Goal: Navigation & Orientation: Find specific page/section

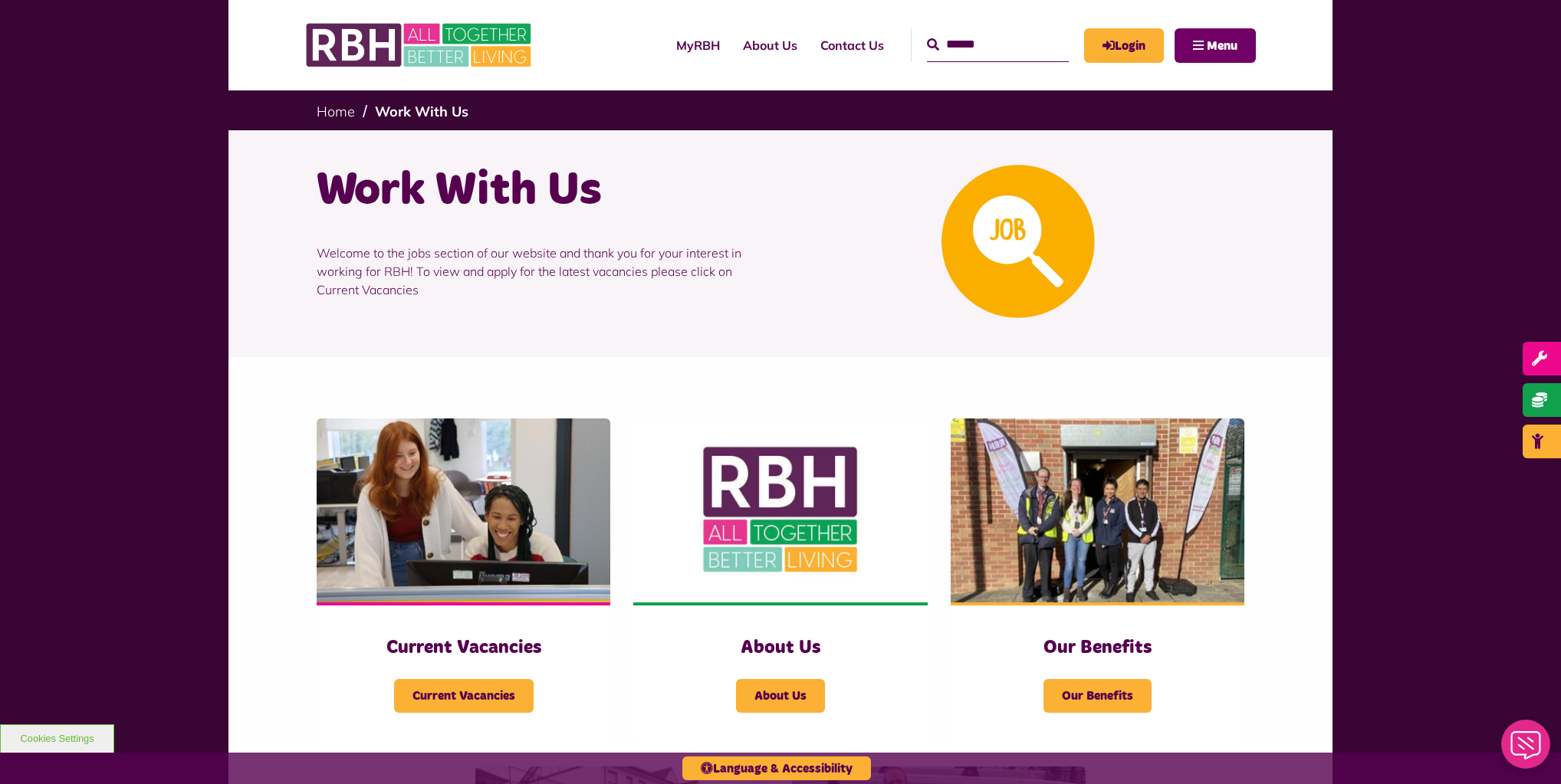
click at [1189, 44] on button "Menu" at bounding box center [1215, 46] width 82 height 35
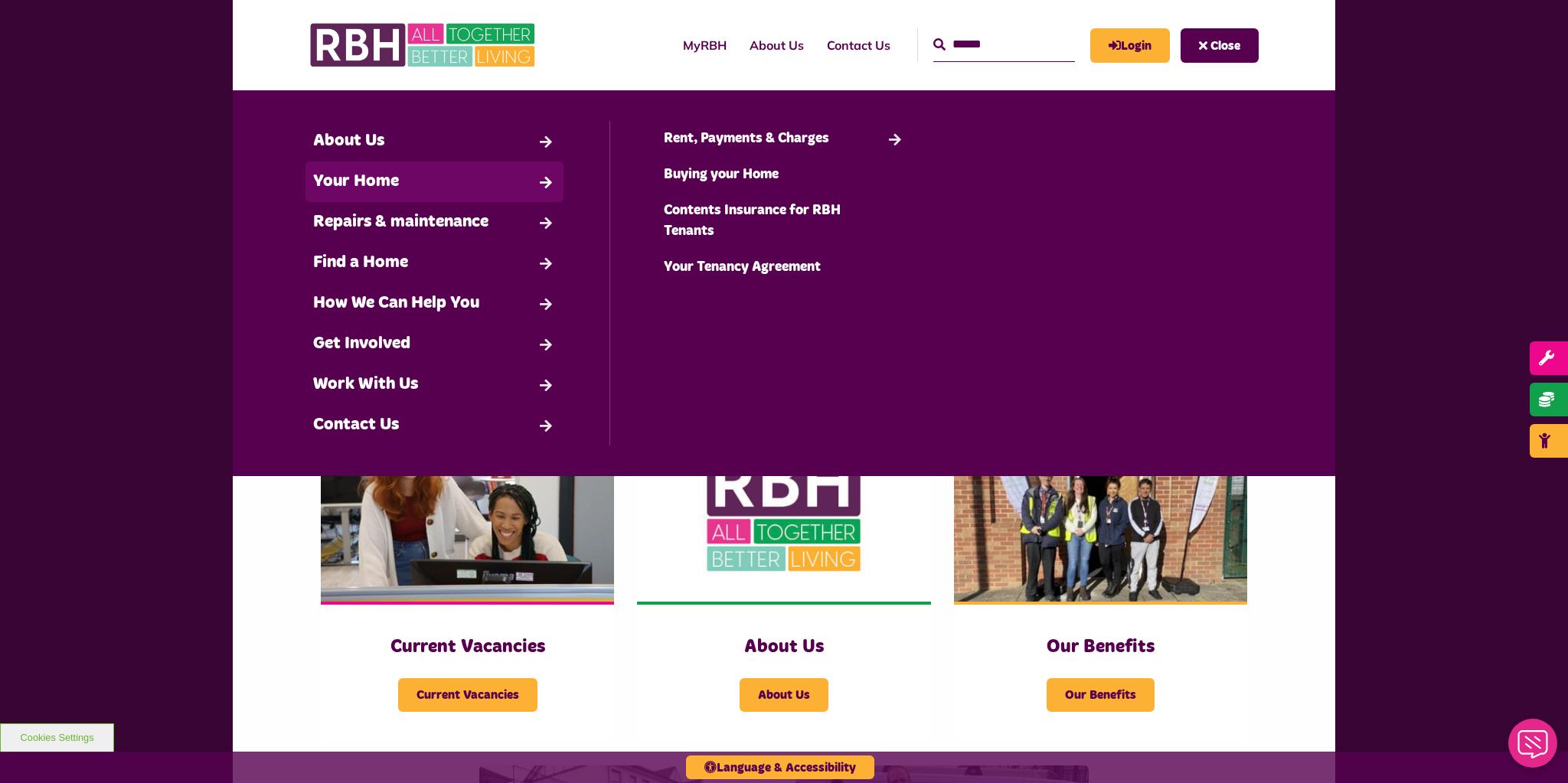
click at [392, 177] on link "Your Home" at bounding box center [434, 182] width 258 height 40
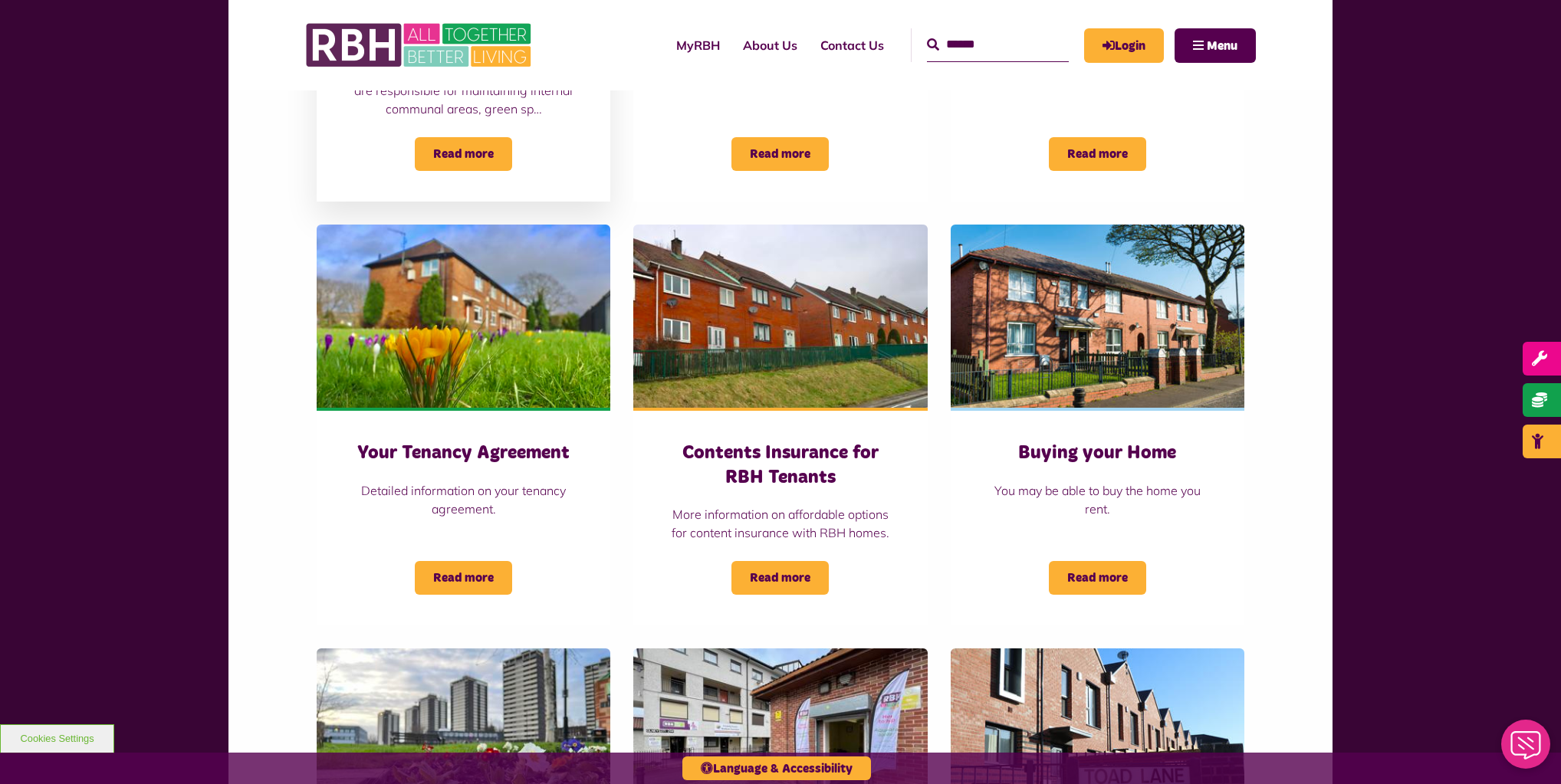
scroll to position [1165, 0]
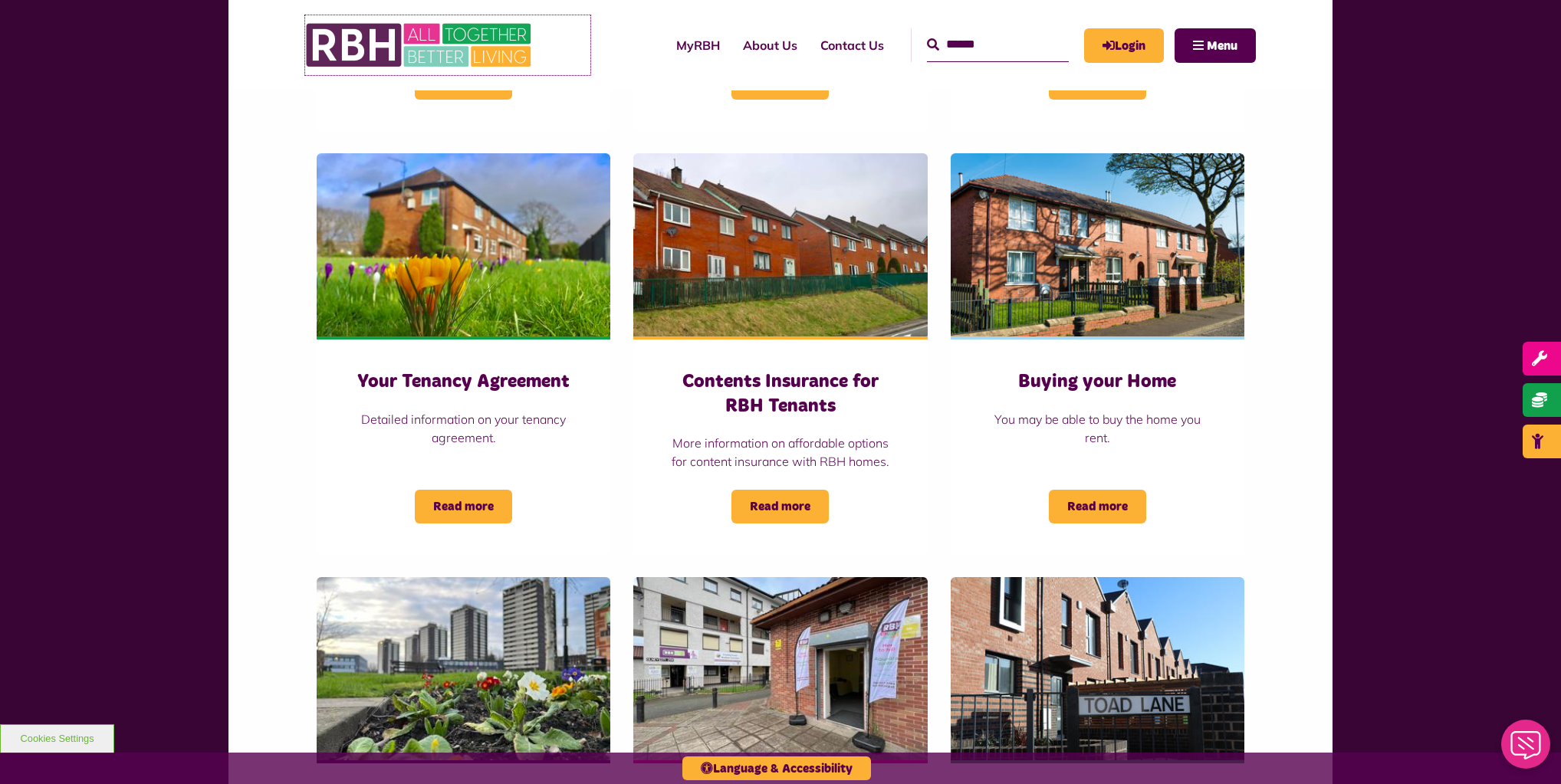
click at [368, 40] on img at bounding box center [420, 45] width 230 height 59
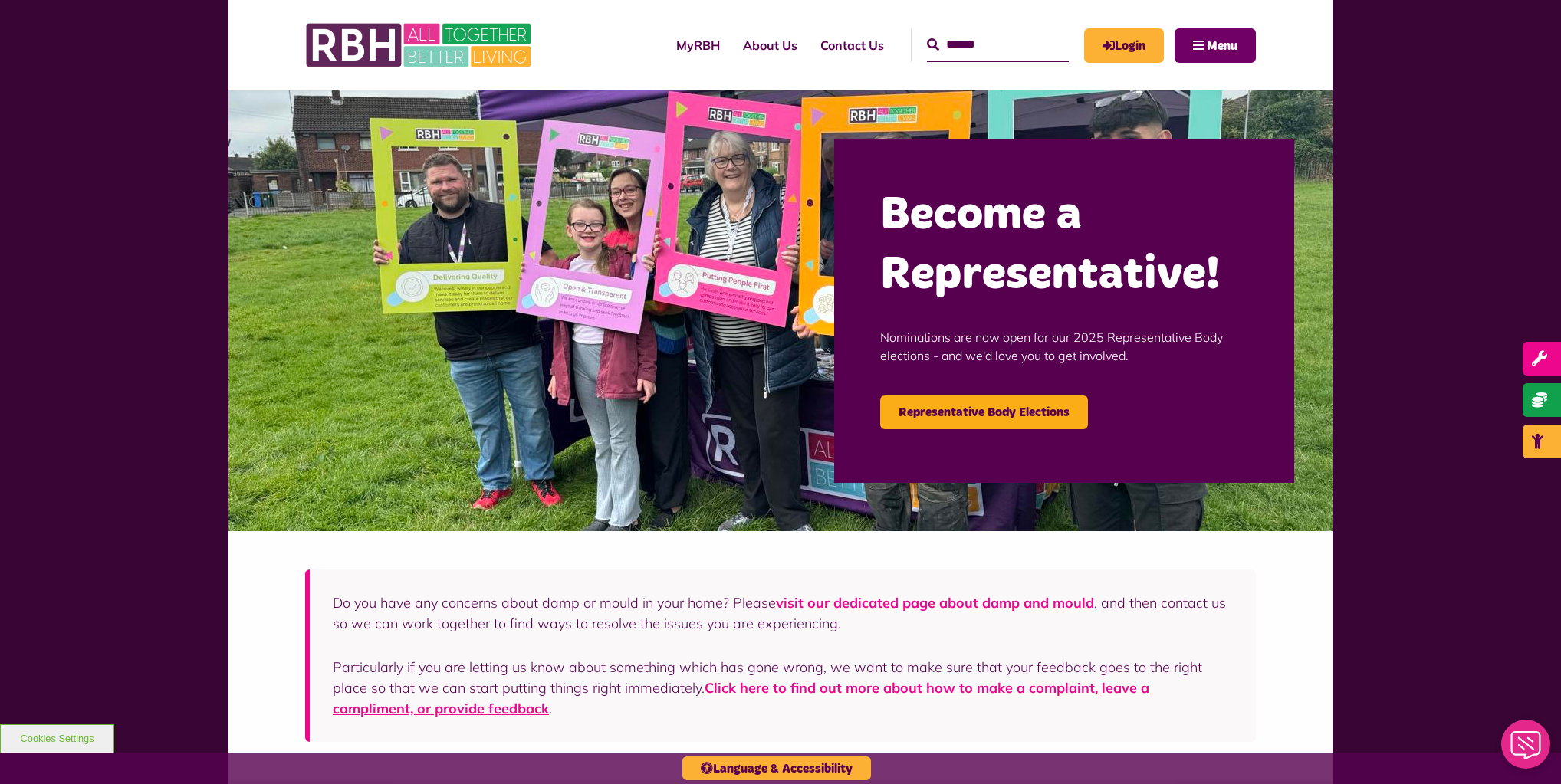
click at [1214, 42] on span "Menu" at bounding box center [1222, 46] width 31 height 12
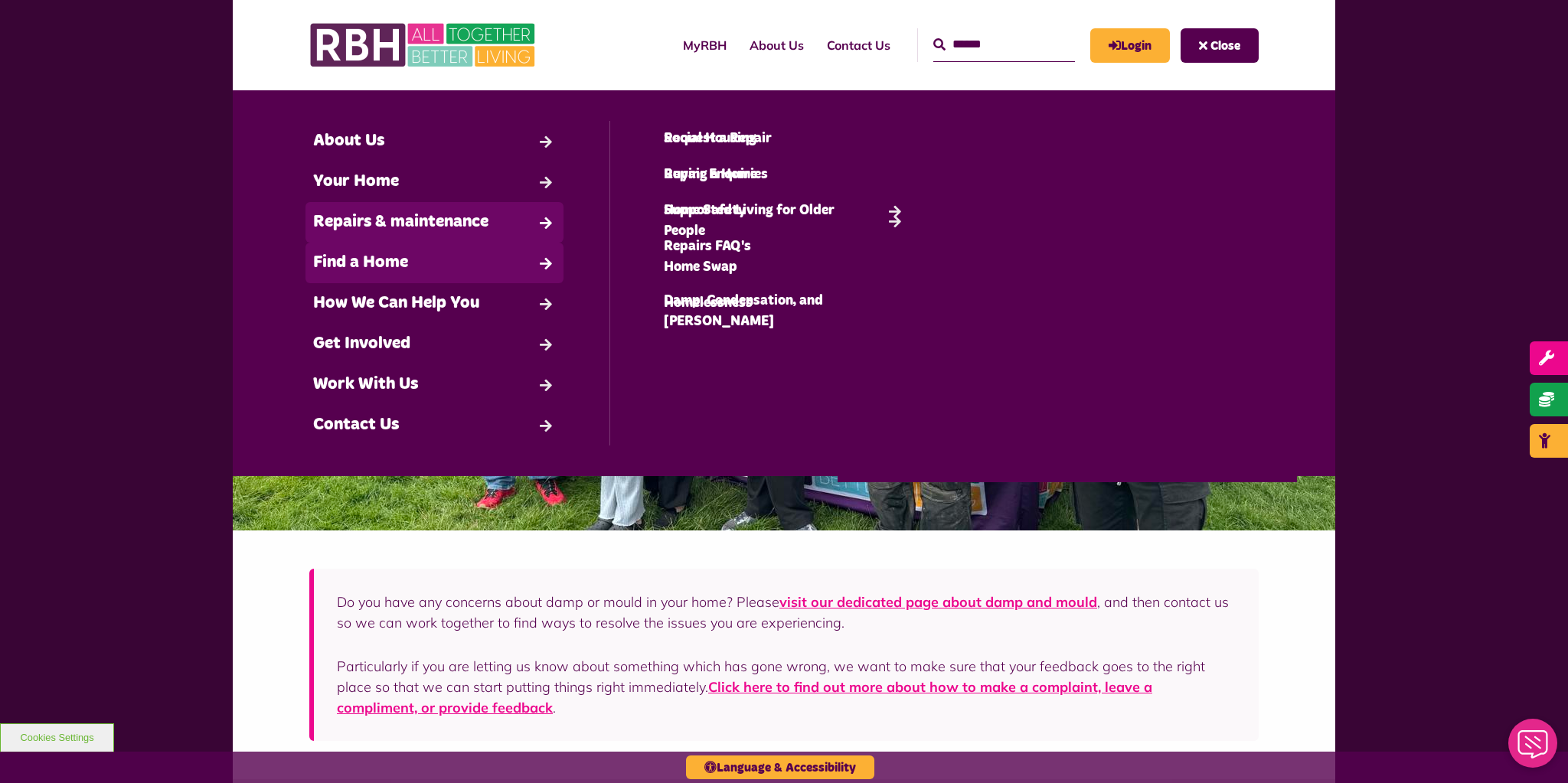
click at [439, 245] on link "Find a Home" at bounding box center [434, 263] width 258 height 40
